Goal: Obtain resource: Download file/media

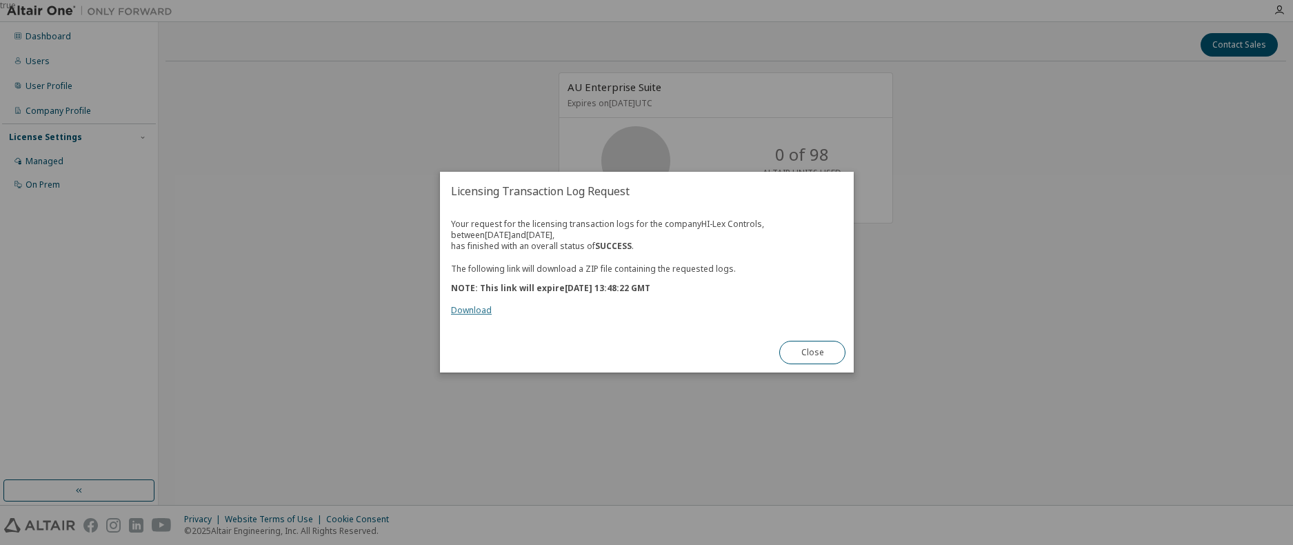
click at [476, 306] on link "Download" at bounding box center [471, 311] width 41 height 12
click at [816, 351] on button "Close" at bounding box center [812, 352] width 66 height 23
